Goal: Task Accomplishment & Management: Manage account settings

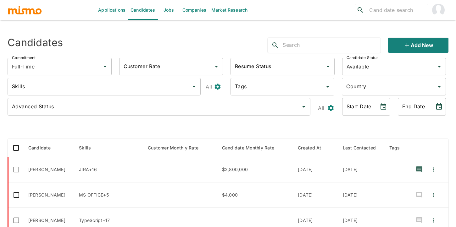
click at [437, 13] on img "account of current user" at bounding box center [438, 10] width 13 height 13
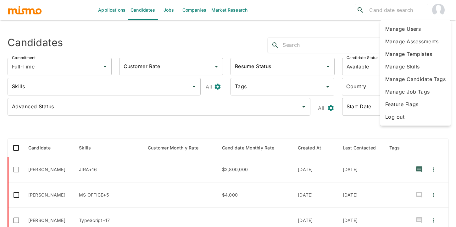
click at [425, 30] on li "Manage Users" at bounding box center [415, 29] width 70 height 13
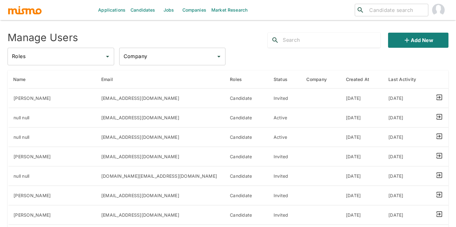
click at [295, 40] on input "text" at bounding box center [332, 40] width 98 height 10
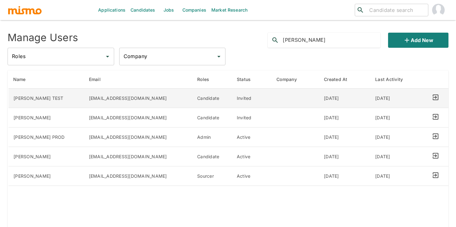
type input "[PERSON_NAME]"
click at [68, 102] on td "[PERSON_NAME] TEST" at bounding box center [46, 98] width 76 height 19
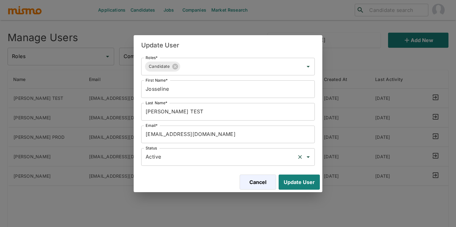
click at [179, 155] on input "Active" at bounding box center [219, 157] width 150 height 12
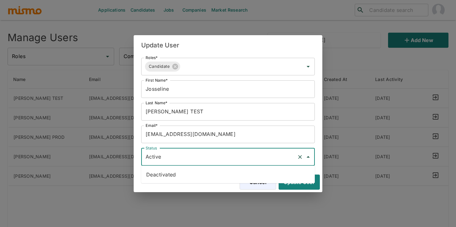
click at [177, 177] on li "Deactivated" at bounding box center [228, 175] width 174 height 13
type input "Deactivated"
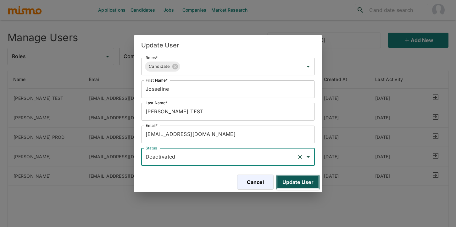
click at [298, 181] on button "Update User" at bounding box center [298, 182] width 44 height 15
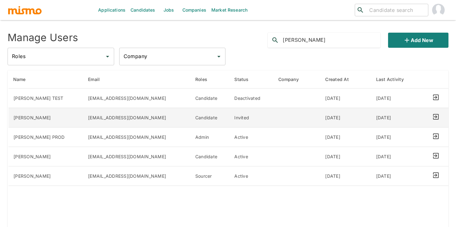
click at [146, 122] on td "[EMAIL_ADDRESS][DOMAIN_NAME]" at bounding box center [136, 117] width 107 height 19
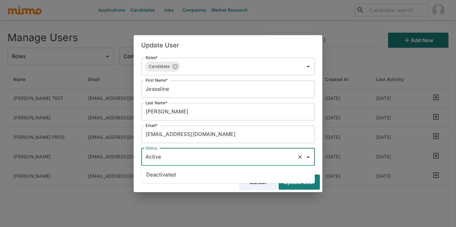
click at [208, 157] on input "Active" at bounding box center [219, 157] width 150 height 12
click at [199, 175] on li "Deactivated" at bounding box center [228, 175] width 174 height 13
type input "Deactivated"
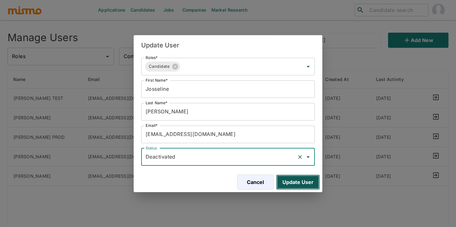
click at [307, 183] on button "Update User" at bounding box center [298, 182] width 44 height 15
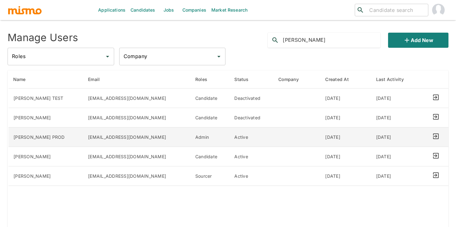
click at [100, 139] on td "[EMAIL_ADDRESS][DOMAIN_NAME]" at bounding box center [136, 137] width 107 height 19
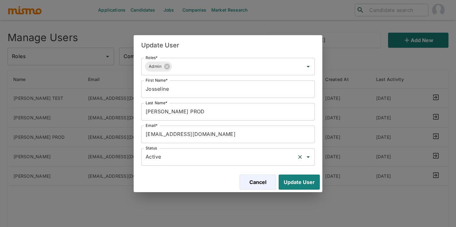
click at [216, 155] on input "Active" at bounding box center [219, 157] width 150 height 12
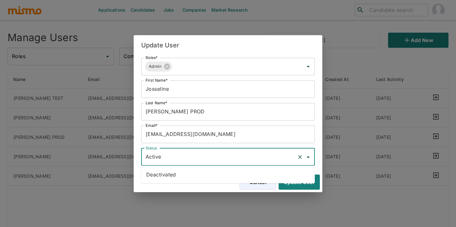
click at [214, 176] on li "Deactivated" at bounding box center [228, 175] width 174 height 13
type input "Deactivated"
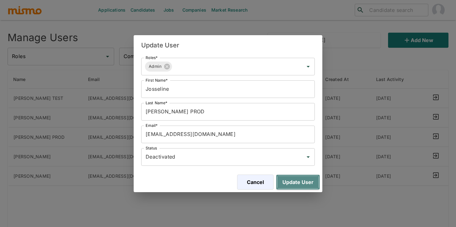
click at [296, 178] on button "Update User" at bounding box center [298, 182] width 44 height 15
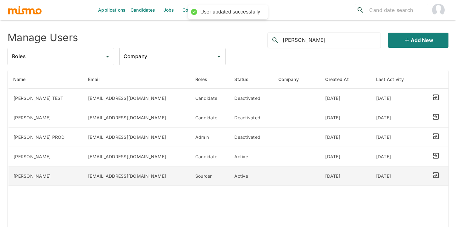
click at [157, 177] on td "[EMAIL_ADDRESS][DOMAIN_NAME]" at bounding box center [136, 176] width 107 height 19
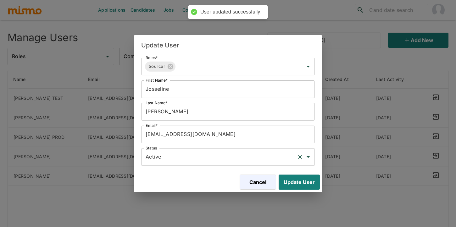
click at [229, 161] on input "Active" at bounding box center [219, 157] width 150 height 12
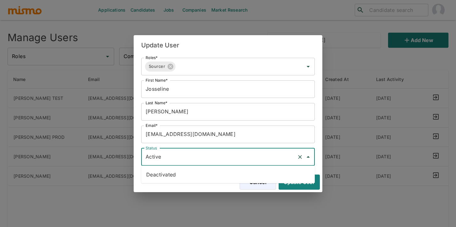
click at [233, 175] on li "Deactivated" at bounding box center [228, 175] width 174 height 13
type input "Deactivated"
click at [330, 190] on div "Update User Roles* Sourcer Roles* First Name* [PERSON_NAME] First Name* Last Na…" at bounding box center [228, 113] width 456 height 227
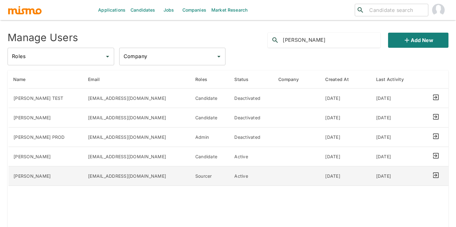
click at [141, 178] on td "[EMAIL_ADDRESS][DOMAIN_NAME]" at bounding box center [136, 176] width 107 height 19
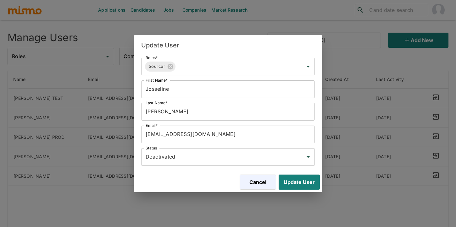
click at [224, 167] on div "Roles* Sourcer Roles* First Name* [PERSON_NAME] First Name* Last Name* [PERSON_…" at bounding box center [228, 113] width 189 height 117
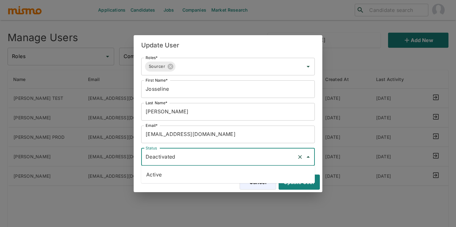
click at [229, 161] on input "Deactivated" at bounding box center [219, 157] width 150 height 12
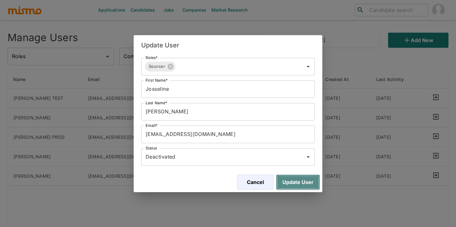
click at [299, 189] on button "Update User" at bounding box center [298, 182] width 44 height 15
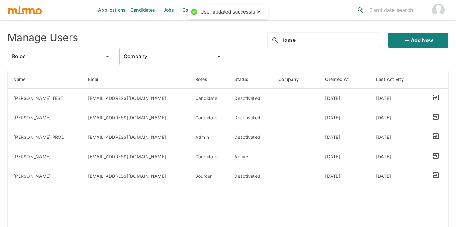
click at [313, 43] on input "josse" at bounding box center [332, 40] width 98 height 10
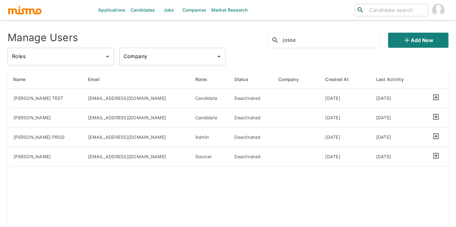
type input "josse"
click at [127, 33] on div "Manage Users" at bounding box center [96, 38] width 186 height 20
